Goal: Transaction & Acquisition: Purchase product/service

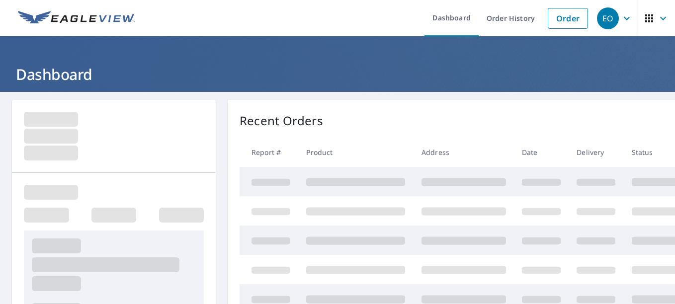
click at [552, 16] on link "Order" at bounding box center [568, 18] width 40 height 21
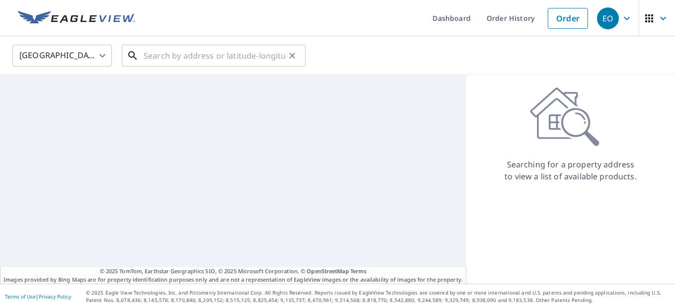
click at [173, 53] on input "text" at bounding box center [215, 56] width 142 height 28
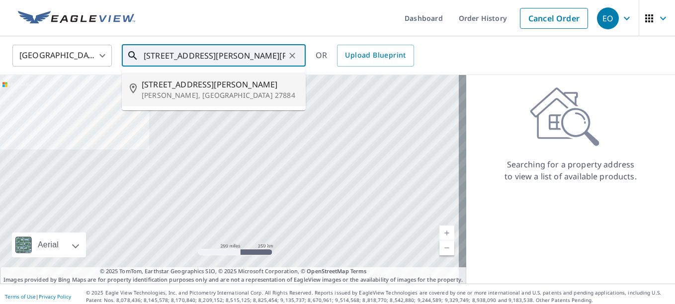
click at [181, 91] on p "[PERSON_NAME], [GEOGRAPHIC_DATA] 27884" at bounding box center [220, 95] width 156 height 10
type input "[STREET_ADDRESS][PERSON_NAME][PERSON_NAME]"
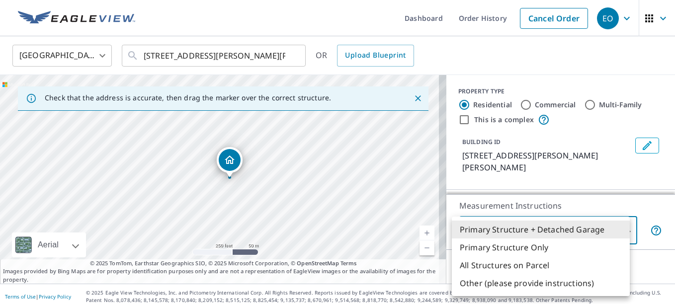
click at [473, 225] on body "EO EO Dashboard Order History Cancel Order EO [GEOGRAPHIC_DATA] [GEOGRAPHIC_DAT…" at bounding box center [337, 152] width 675 height 304
click at [484, 263] on li "All Structures on Parcel" at bounding box center [541, 266] width 178 height 18
type input "3"
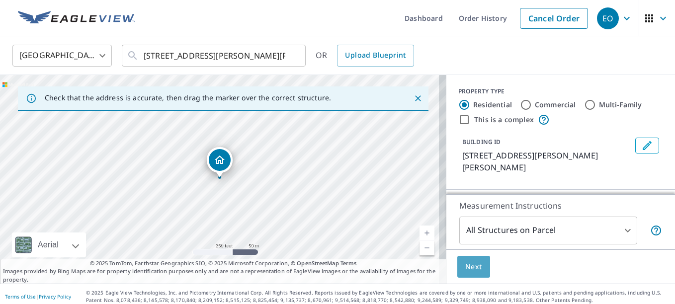
click at [473, 266] on span "Next" at bounding box center [473, 267] width 17 height 12
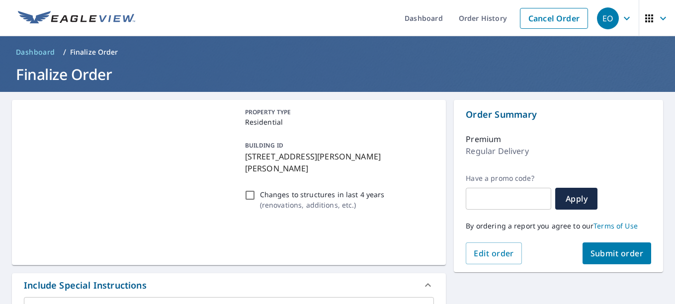
scroll to position [87, 0]
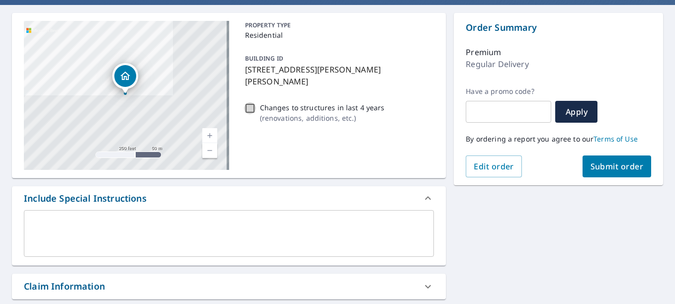
click at [250, 102] on input "Changes to structures in last 4 years ( renovations, additions, etc. )" at bounding box center [250, 108] width 12 height 12
checkbox input "true"
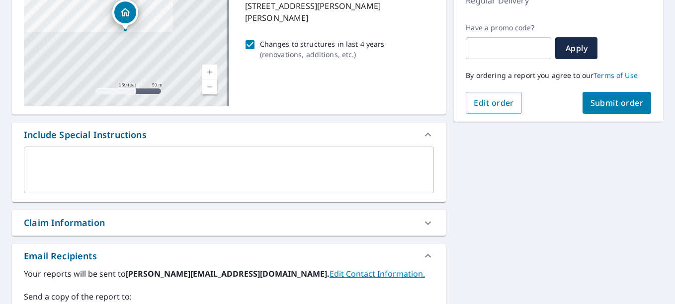
scroll to position [236, 0]
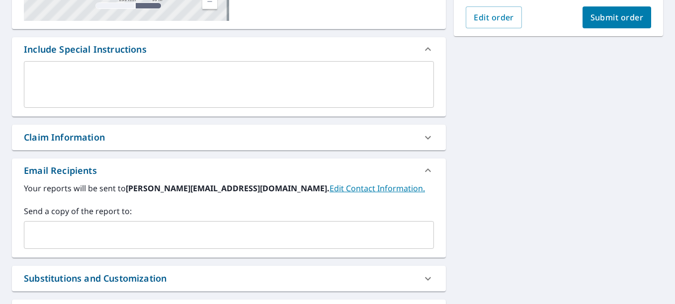
drag, startPoint x: 96, startPoint y: 225, endPoint x: 102, endPoint y: 225, distance: 6.5
click at [96, 225] on div "​" at bounding box center [229, 235] width 410 height 28
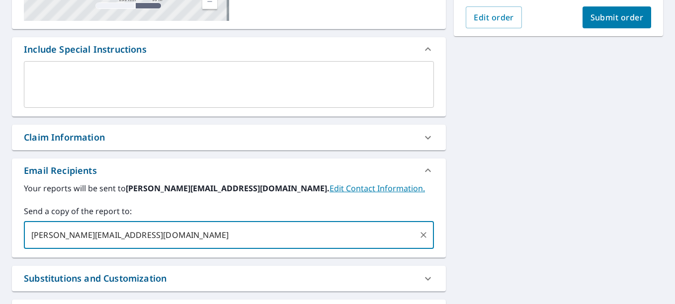
type input "[PERSON_NAME][EMAIL_ADDRESS][DOMAIN_NAME]"
click at [591, 19] on span "Submit order" at bounding box center [617, 17] width 53 height 11
checkbox input "true"
